Goal: Task Accomplishment & Management: Use online tool/utility

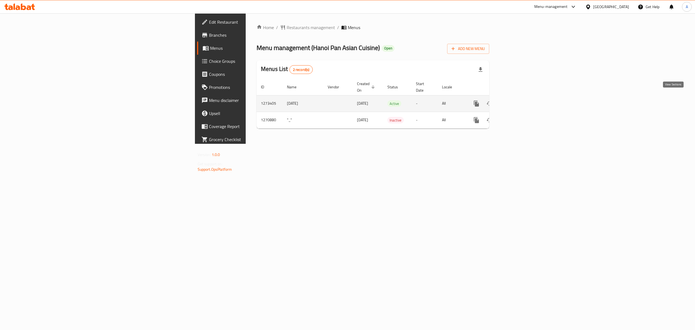
click at [522, 97] on link "enhanced table" at bounding box center [515, 103] width 13 height 13
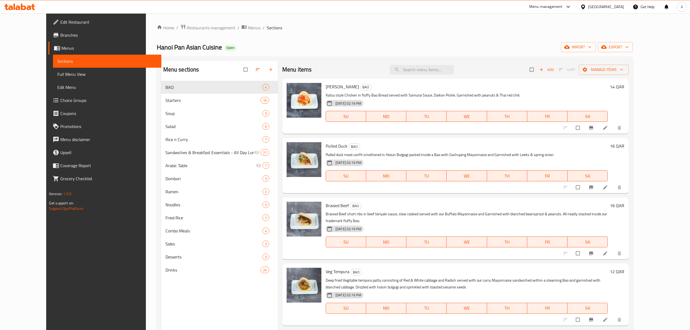
click at [57, 73] on span "Full Menu View" at bounding box center [107, 74] width 100 height 7
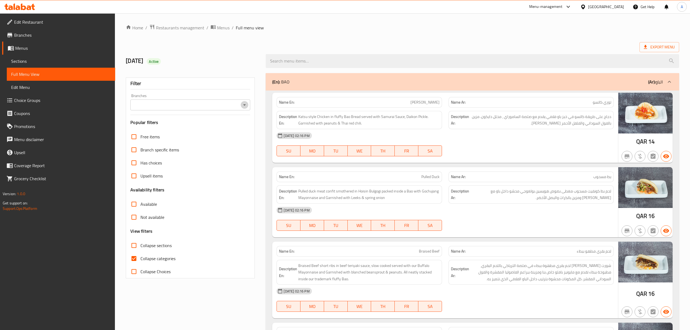
click at [245, 106] on icon "Open" at bounding box center [244, 105] width 7 height 7
click at [203, 127] on li "⁠Hanoi Pan Asian Cuisine, Muaither" at bounding box center [190, 129] width 120 height 10
type input "⁠Hanoi Pan Asian Cuisine, Muaither"
